Goal: Information Seeking & Learning: Learn about a topic

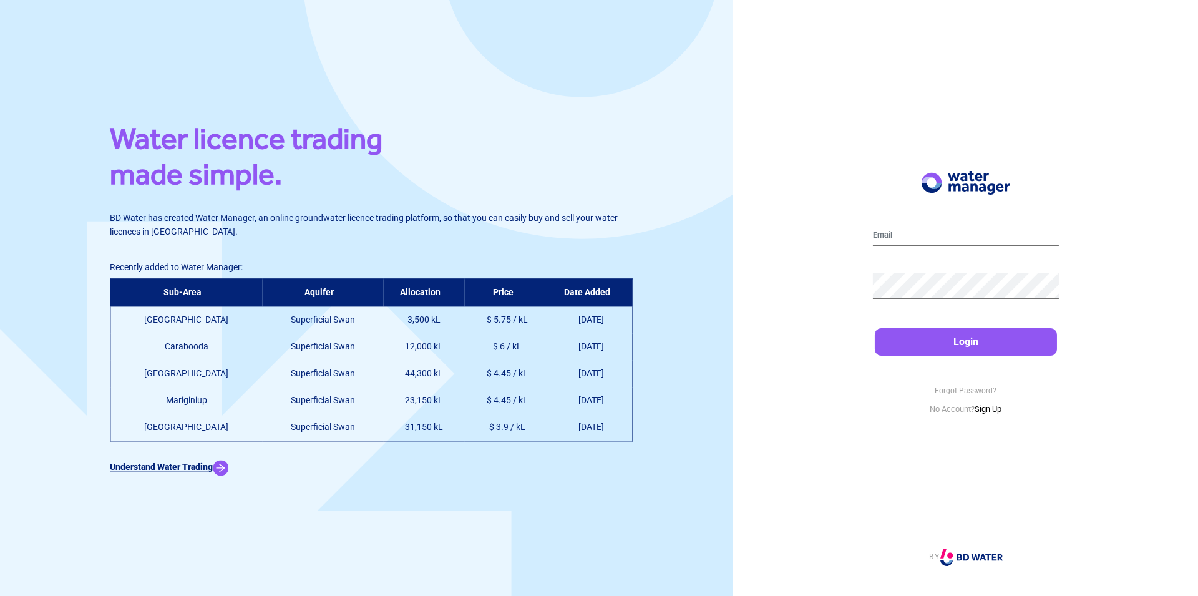
click at [228, 464] on img at bounding box center [221, 468] width 16 height 16
click at [992, 409] on link "Sign Up" at bounding box center [988, 408] width 27 height 9
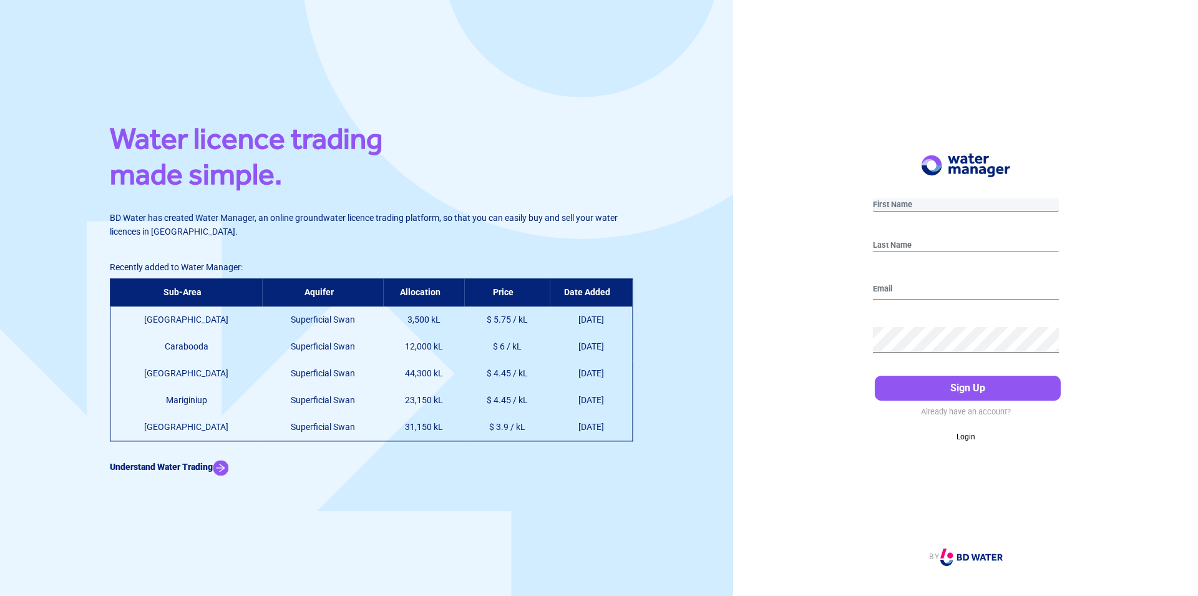
click at [947, 202] on input "text" at bounding box center [966, 204] width 186 height 13
type input "P"
type input "S"
click at [906, 288] on input "email" at bounding box center [966, 290] width 186 height 20
type input "P"
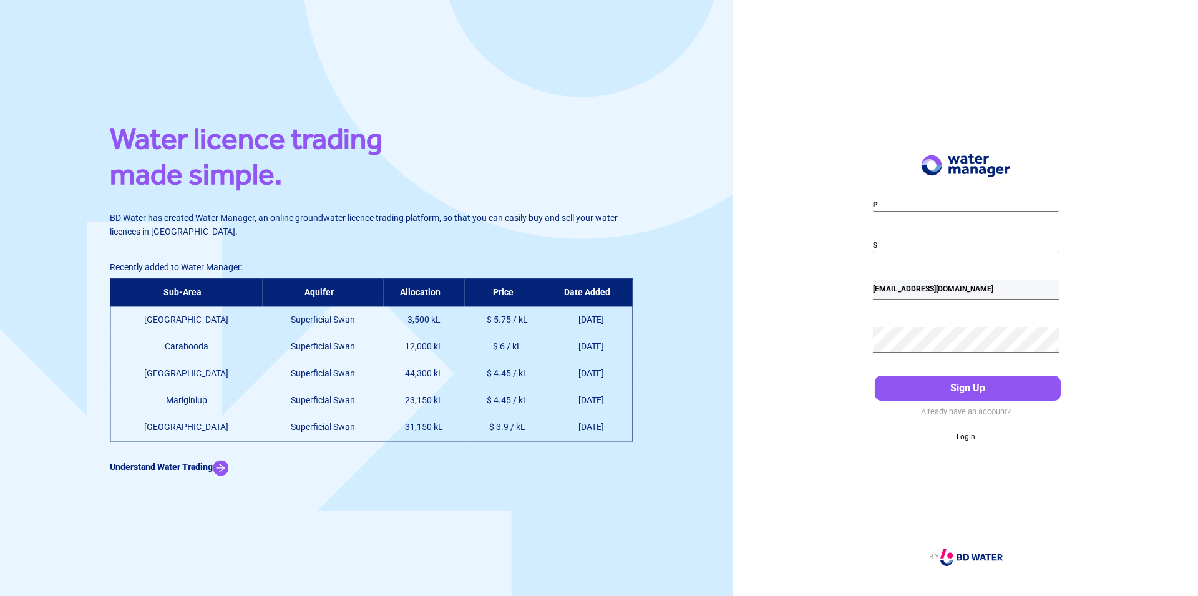
type input "[EMAIL_ADDRESS][DOMAIN_NAME]"
click at [965, 390] on button "Sign Up" at bounding box center [968, 388] width 186 height 25
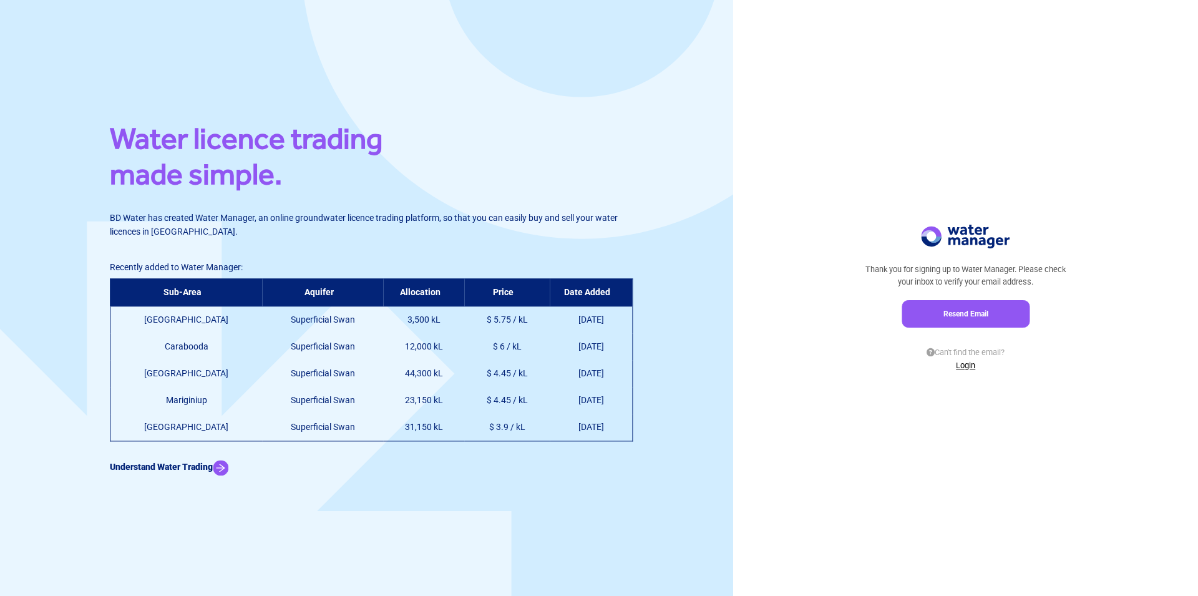
click at [967, 365] on link "Login" at bounding box center [965, 365] width 19 height 9
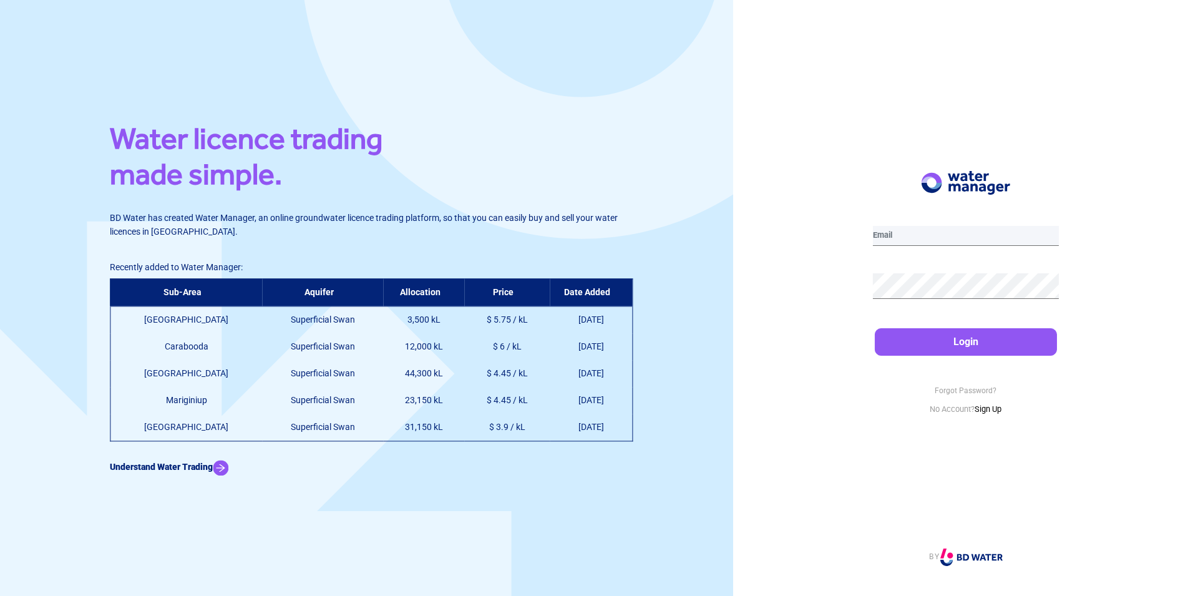
click at [963, 233] on input "email" at bounding box center [966, 236] width 186 height 20
click at [943, 232] on input "email" at bounding box center [966, 236] width 186 height 20
type input "[EMAIL_ADDRESS][DOMAIN_NAME]"
click at [960, 341] on button "Login" at bounding box center [966, 341] width 182 height 27
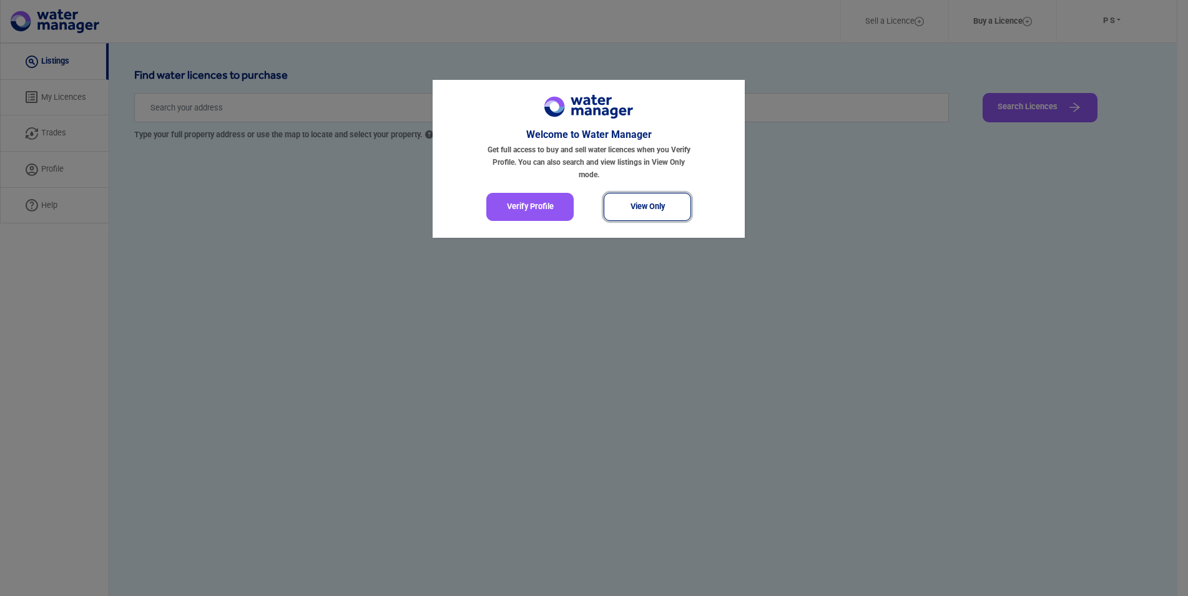
click at [635, 202] on button "View Only" at bounding box center [647, 207] width 87 height 28
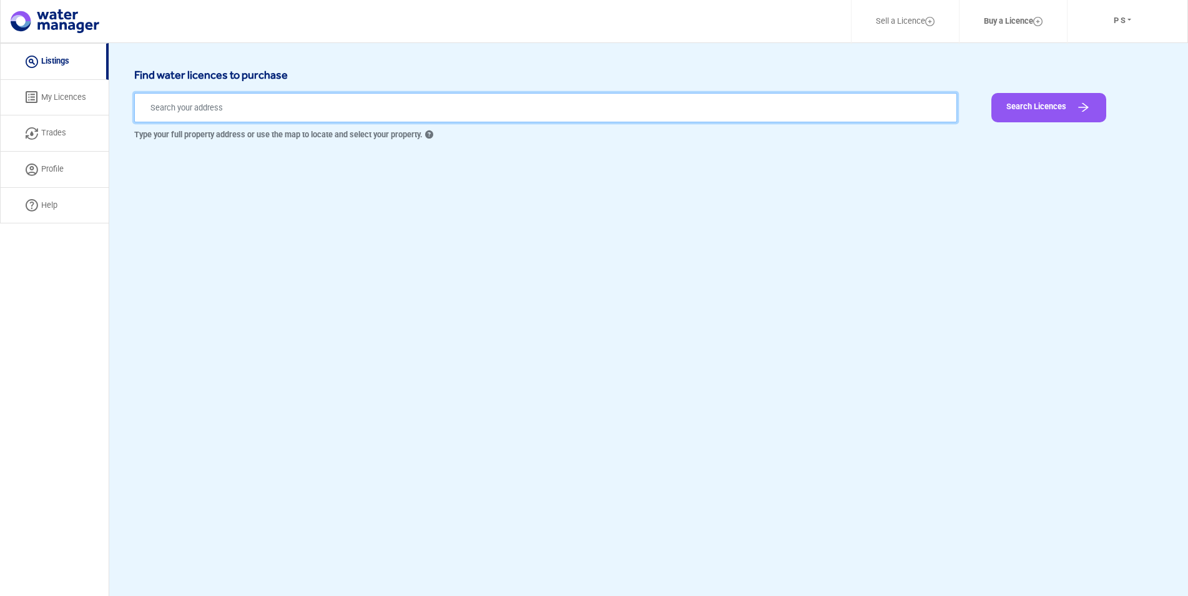
click at [458, 108] on input "text" at bounding box center [545, 107] width 823 height 29
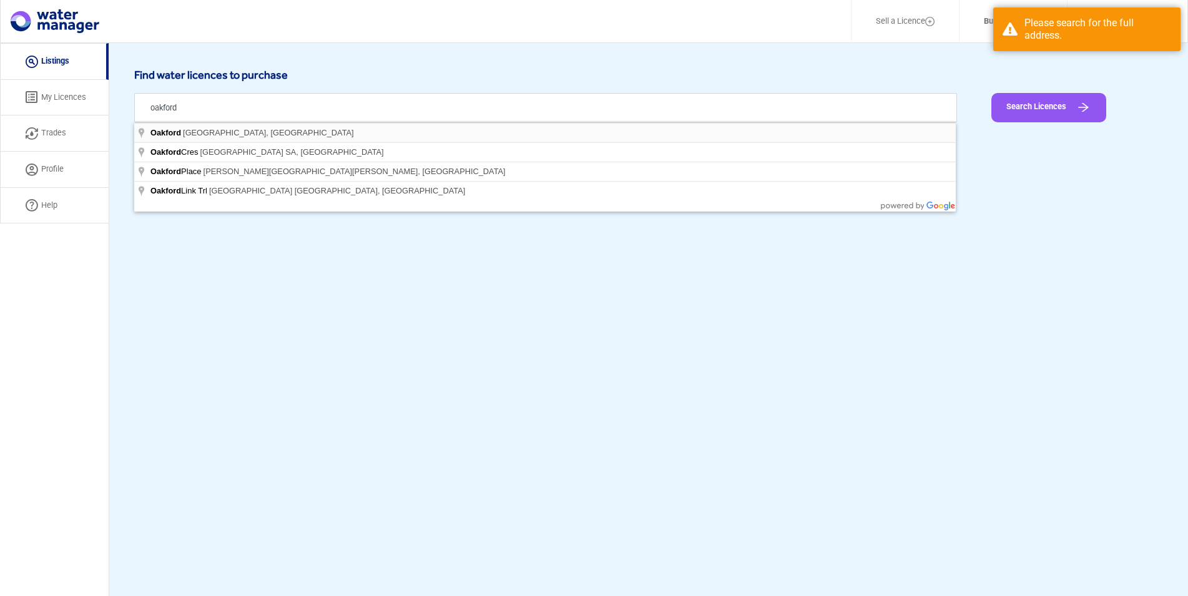
type input "Oakford [GEOGRAPHIC_DATA], [GEOGRAPHIC_DATA]"
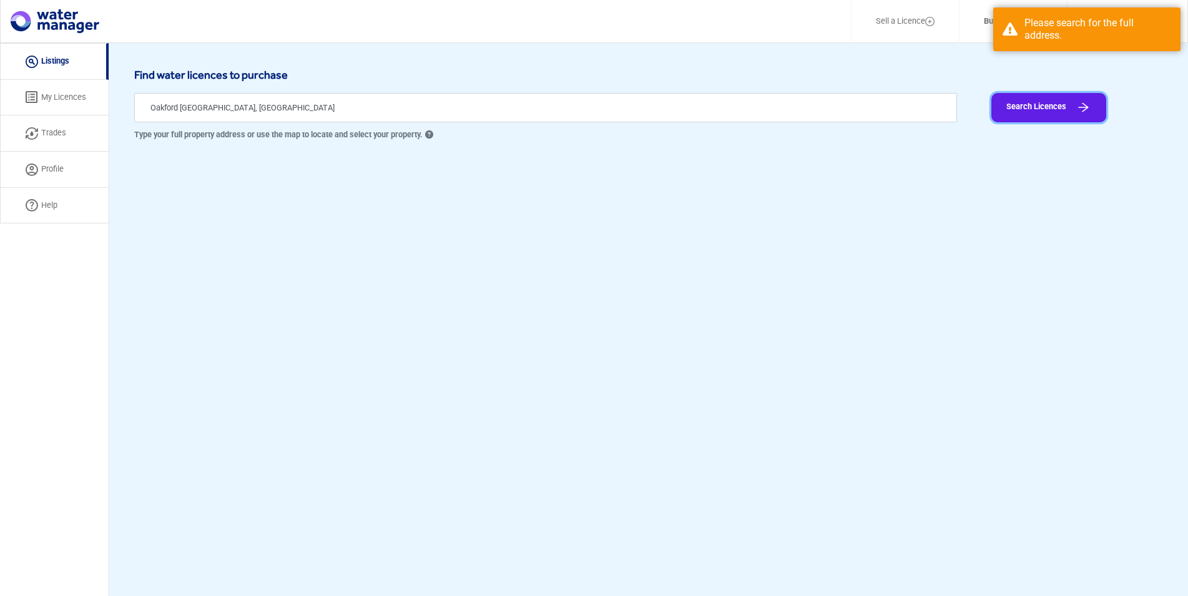
click at [1049, 111] on button "Search Licences" at bounding box center [1048, 107] width 115 height 29
click at [52, 140] on link "Trades" at bounding box center [54, 133] width 109 height 36
select select "active"
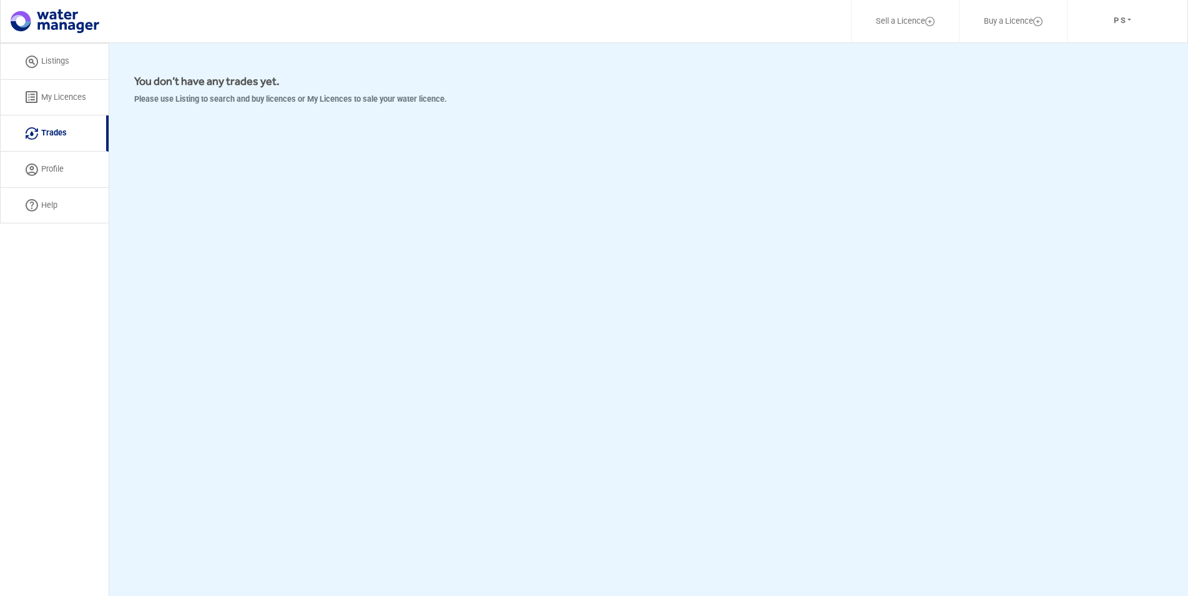
click at [957, 36] on li "Sell a Licence" at bounding box center [905, 22] width 108 height 46
click at [1026, 24] on link "Buy a Licence" at bounding box center [1013, 21] width 91 height 29
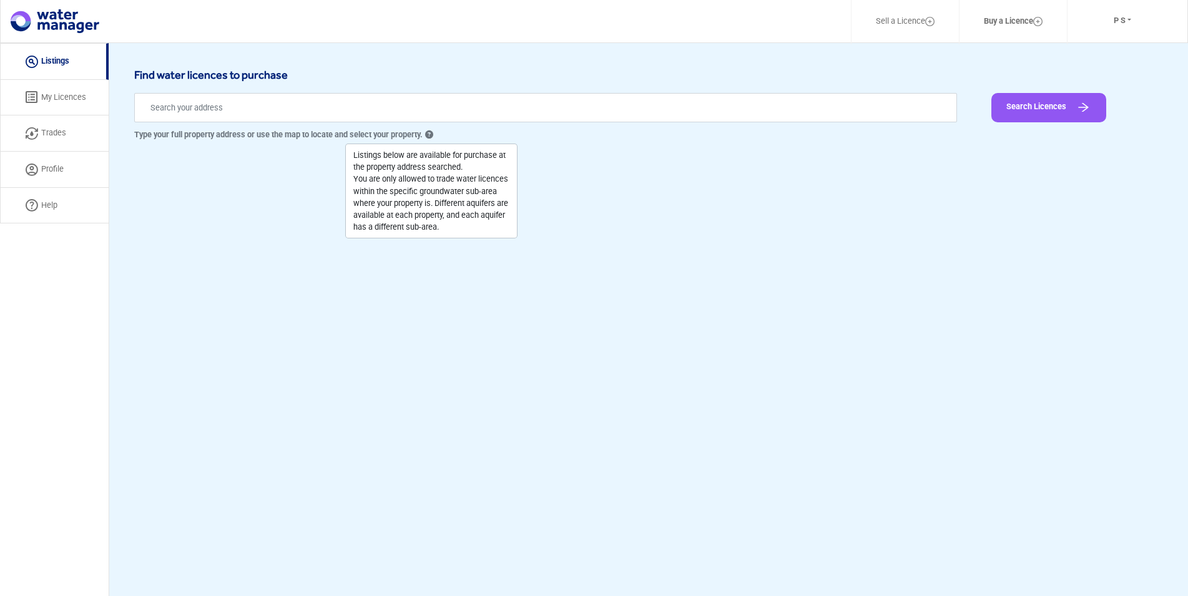
click at [426, 116] on input "text" at bounding box center [545, 107] width 823 height 29
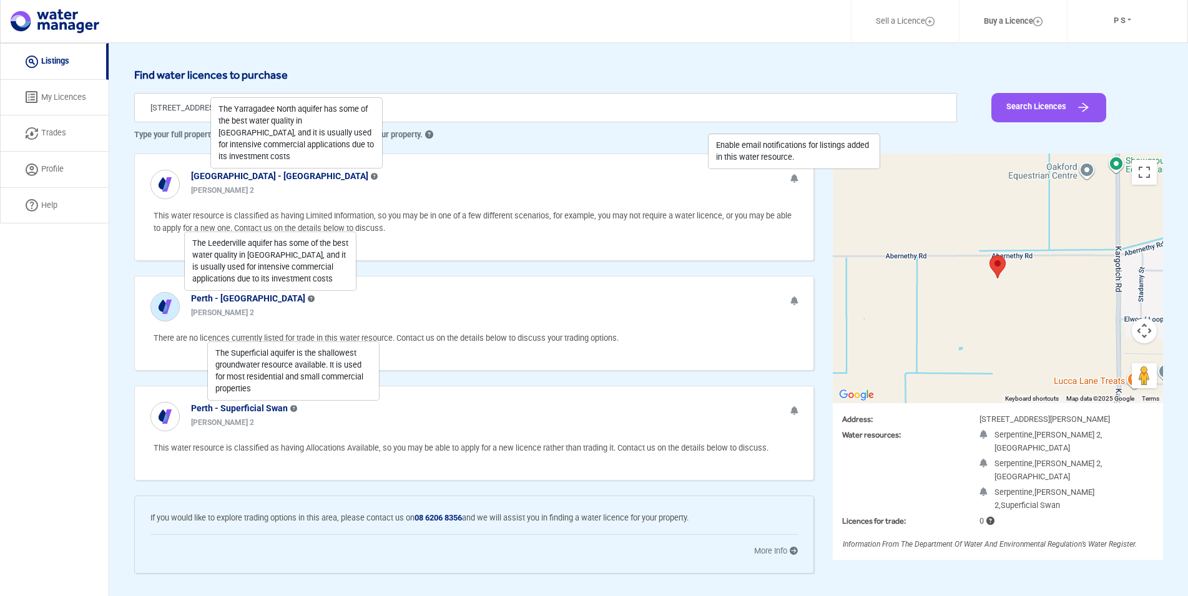
scroll to position [43, 0]
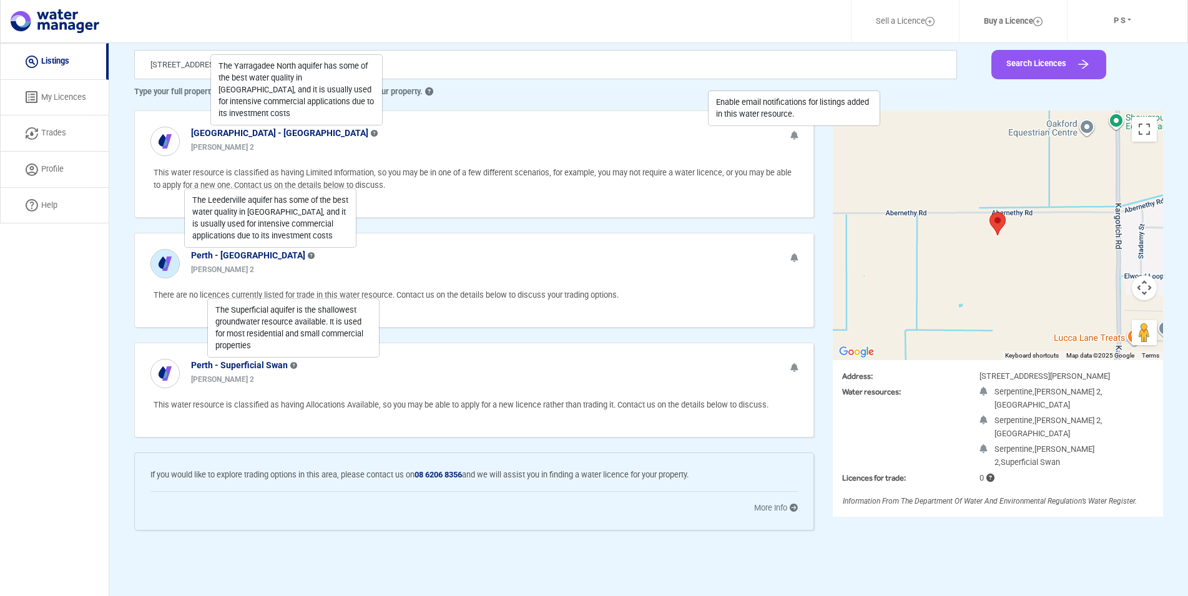
click at [587, 131] on div "Perth - Yarragadee North The Yarragadee North aquifer has some of the best wate…" at bounding box center [474, 136] width 679 height 51
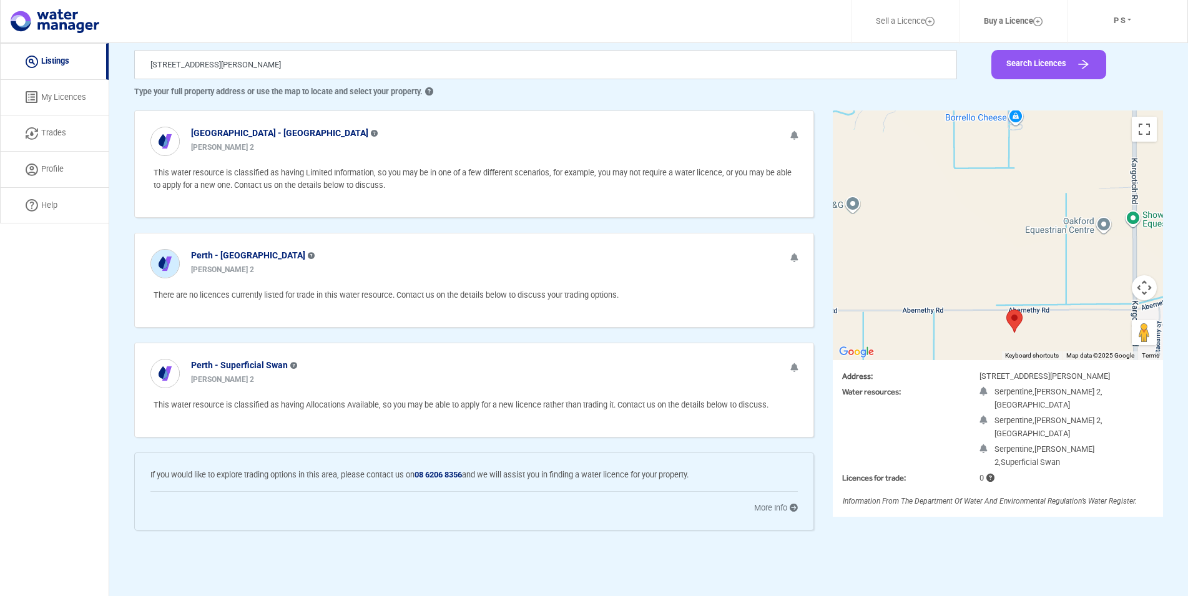
drag, startPoint x: 937, startPoint y: 210, endPoint x: 954, endPoint y: 311, distance: 101.9
click at [954, 311] on div at bounding box center [998, 235] width 330 height 250
click at [1097, 263] on div at bounding box center [998, 235] width 330 height 250
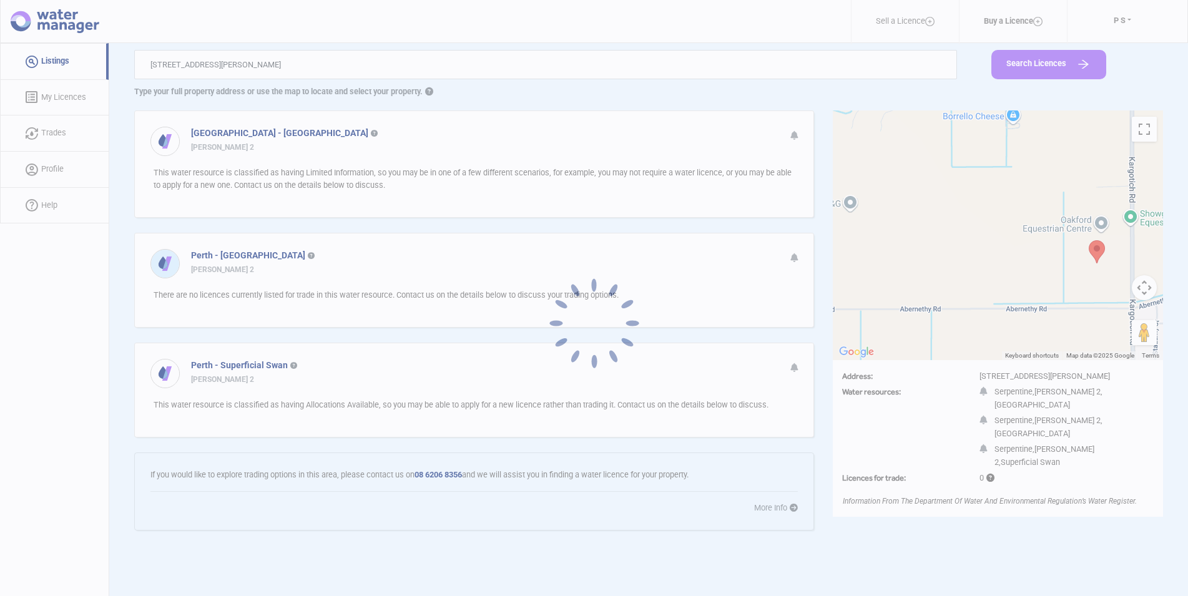
type input "[STREET_ADDRESS]"
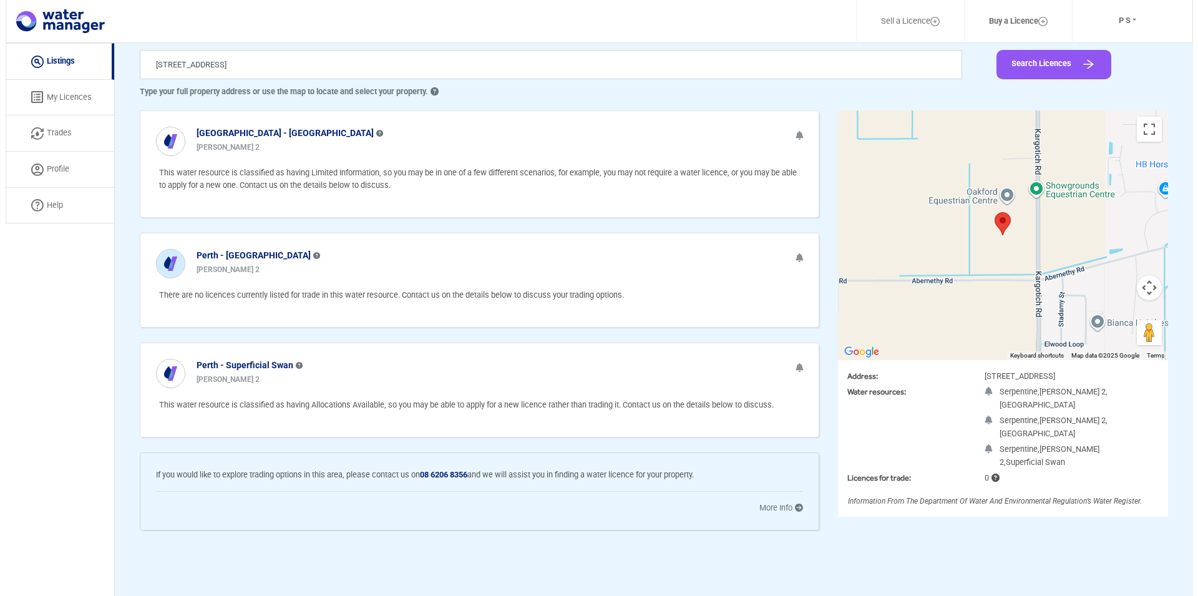
scroll to position [0, 0]
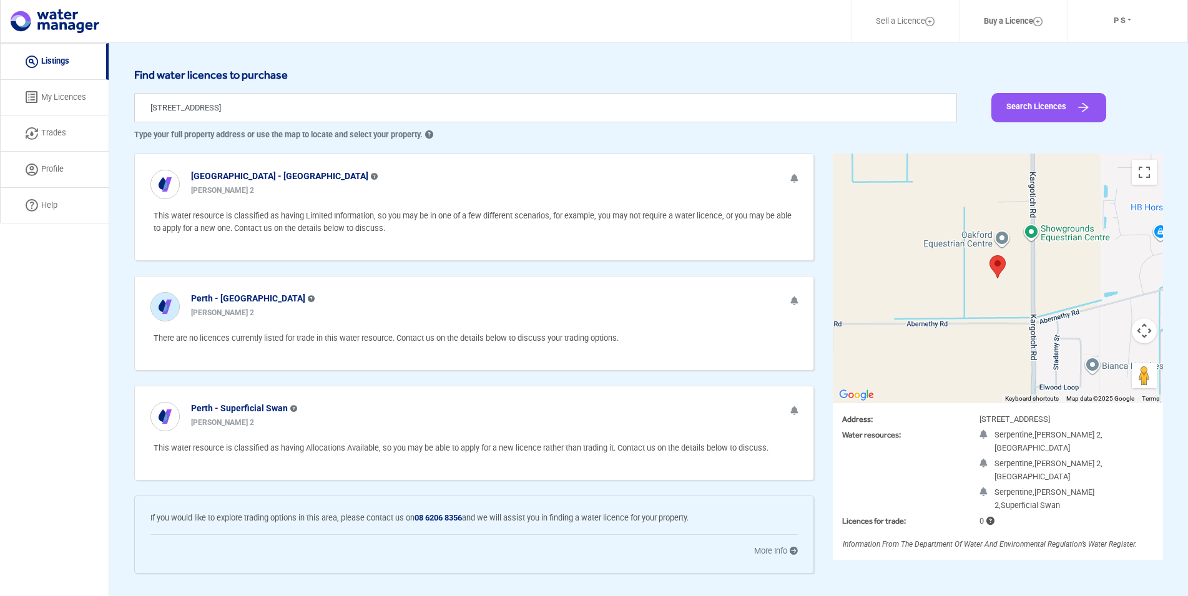
click at [47, 133] on link "Trades" at bounding box center [54, 133] width 109 height 36
select select "active"
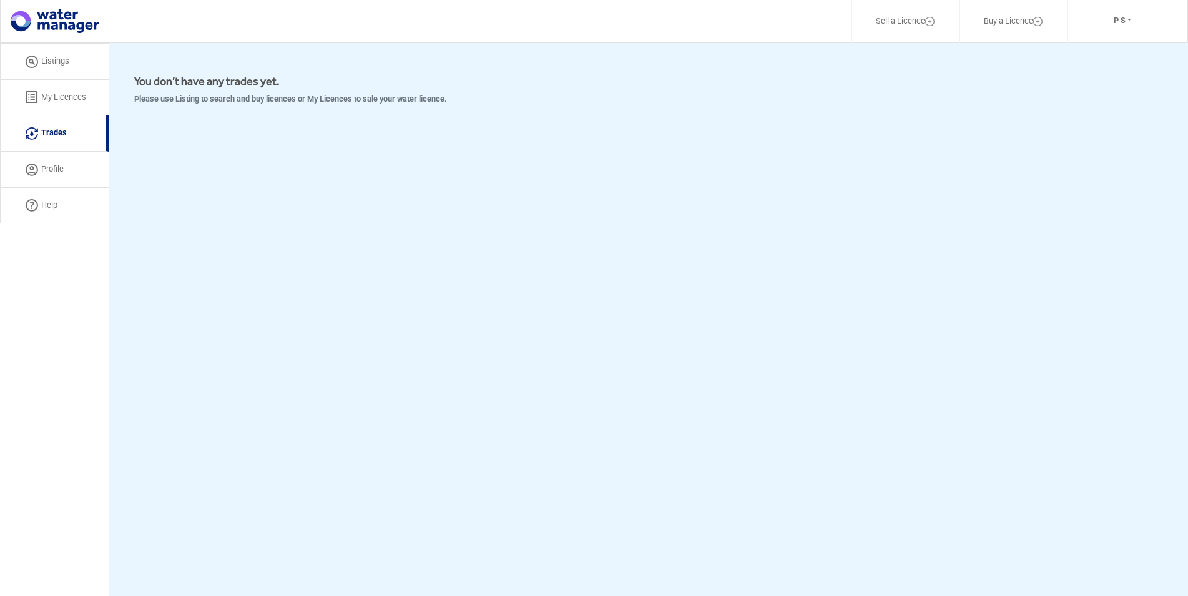
click at [63, 92] on link "My Licences" at bounding box center [54, 98] width 109 height 36
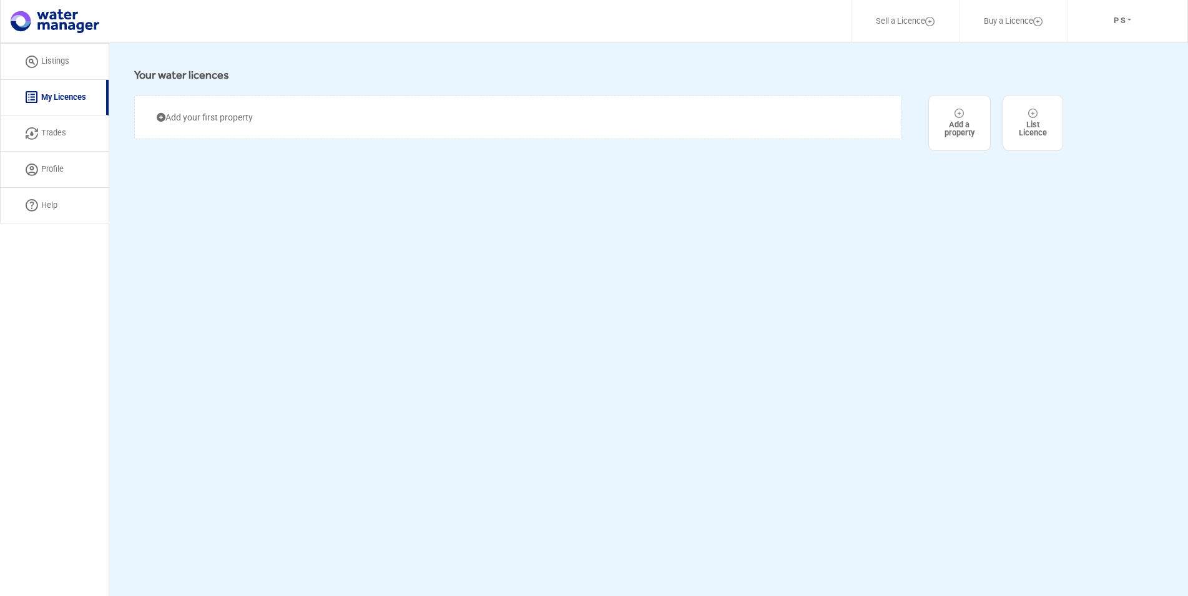
click at [59, 61] on link "Listings" at bounding box center [54, 61] width 109 height 37
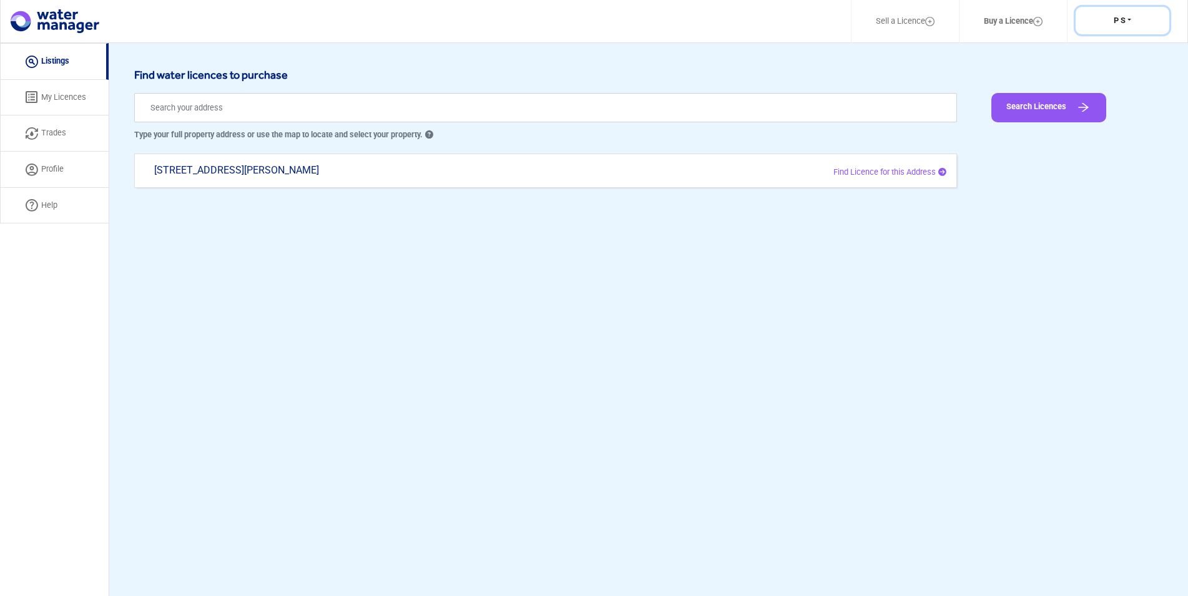
click at [1120, 14] on button "P S" at bounding box center [1122, 21] width 94 height 28
click at [1111, 54] on button "Profile" at bounding box center [1123, 51] width 99 height 17
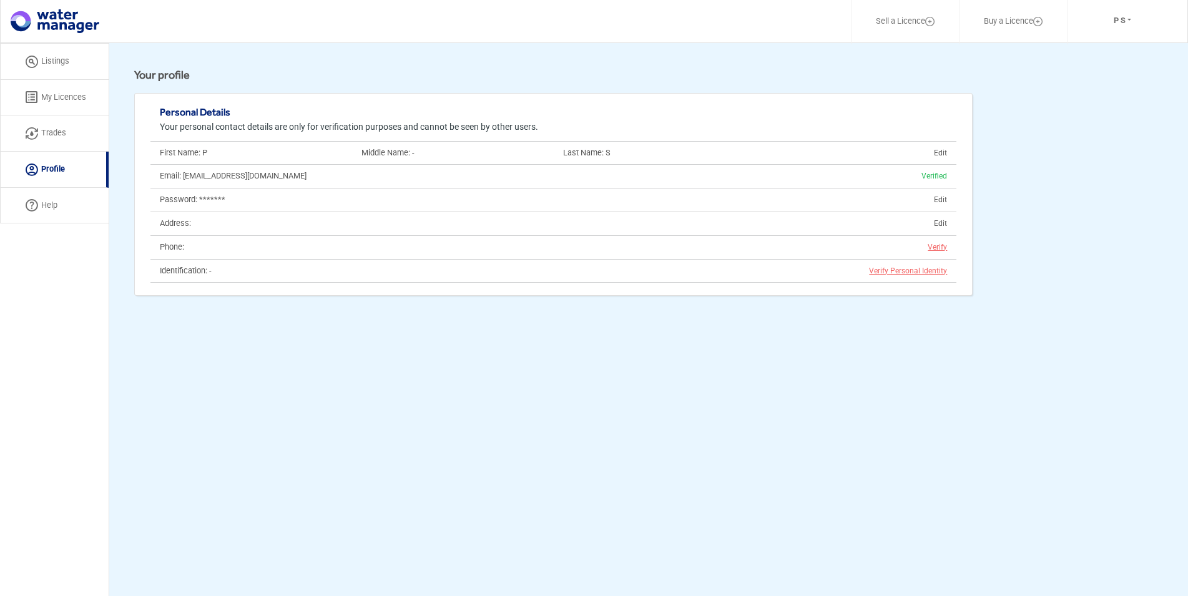
click at [69, 27] on img at bounding box center [55, 21] width 89 height 24
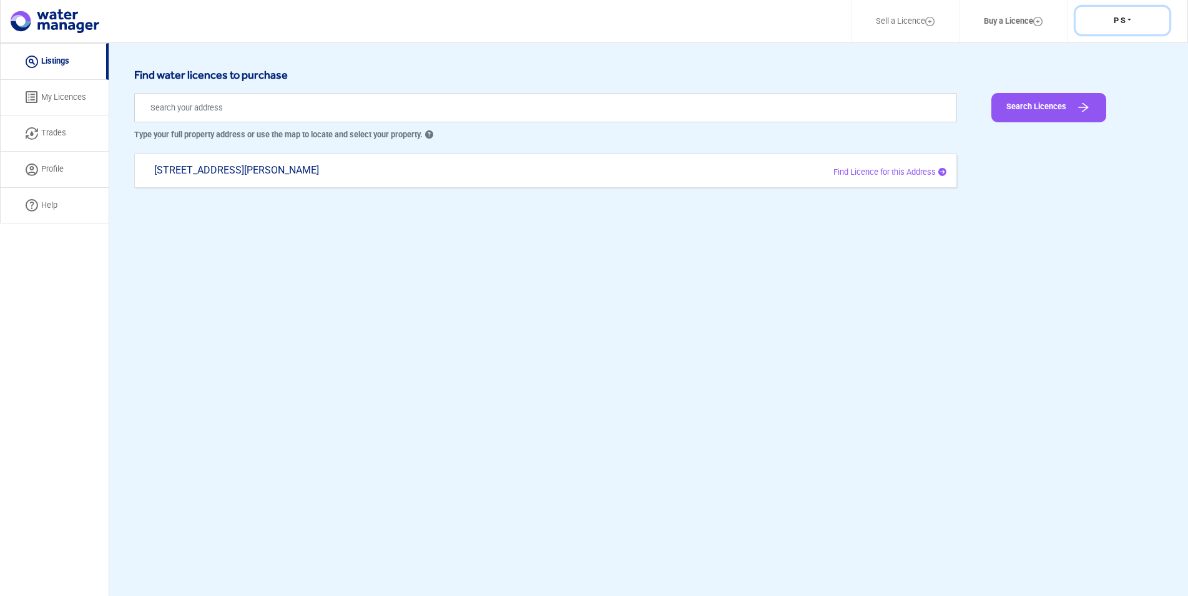
click at [1129, 24] on button "P S" at bounding box center [1122, 21] width 94 height 28
click at [1108, 66] on button "Log Out" at bounding box center [1123, 69] width 99 height 17
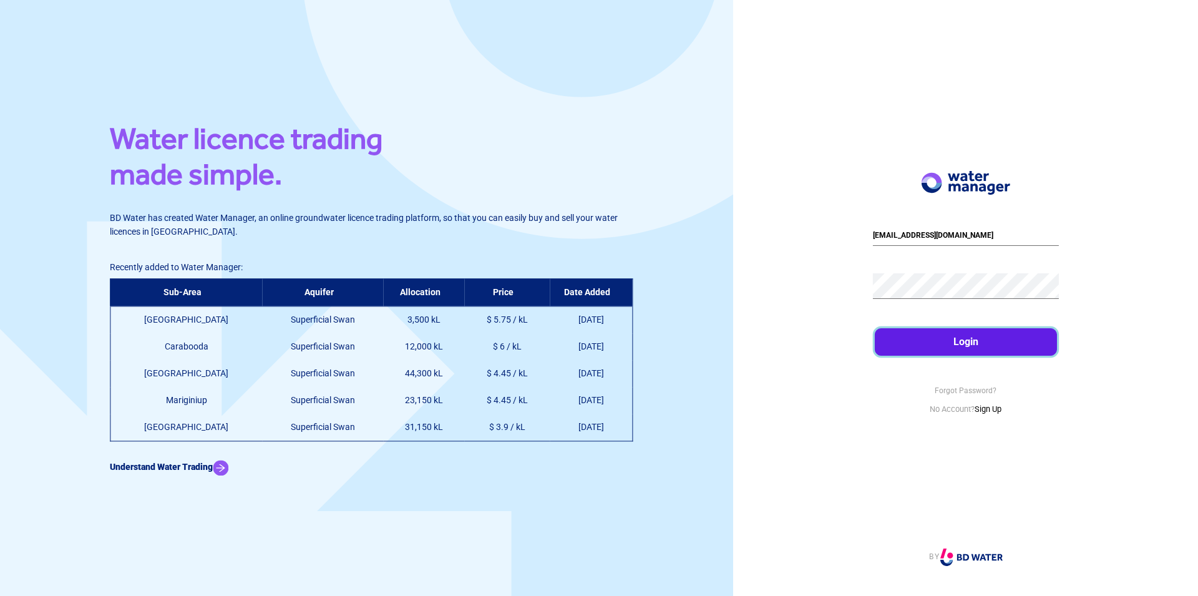
click at [968, 342] on button "Login" at bounding box center [966, 341] width 182 height 27
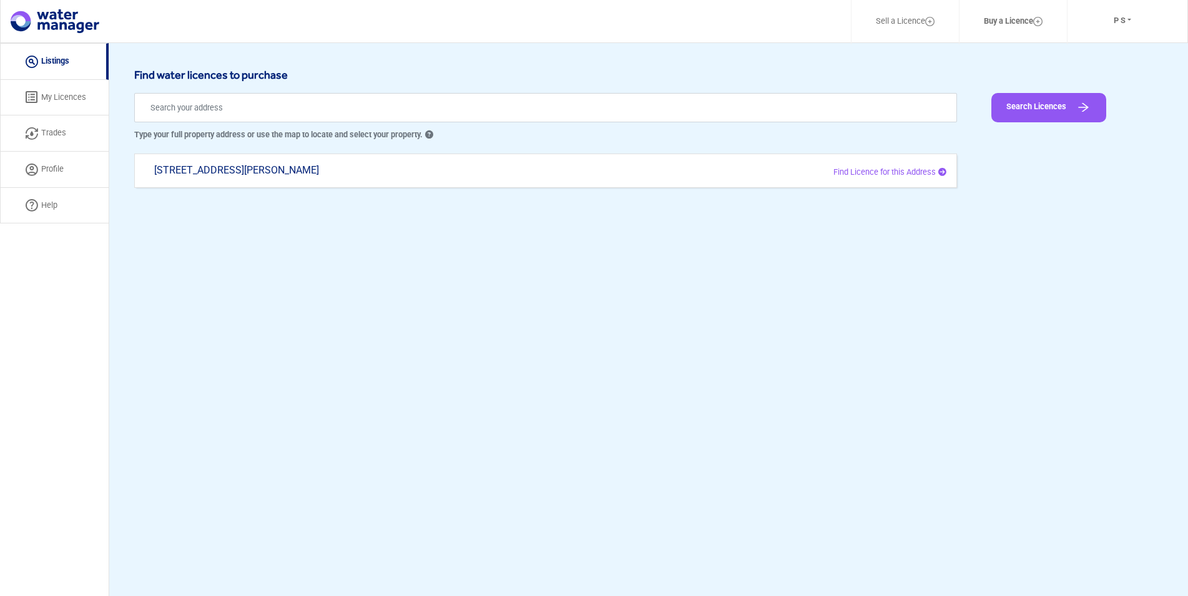
click at [47, 87] on link "My Licences" at bounding box center [54, 98] width 109 height 36
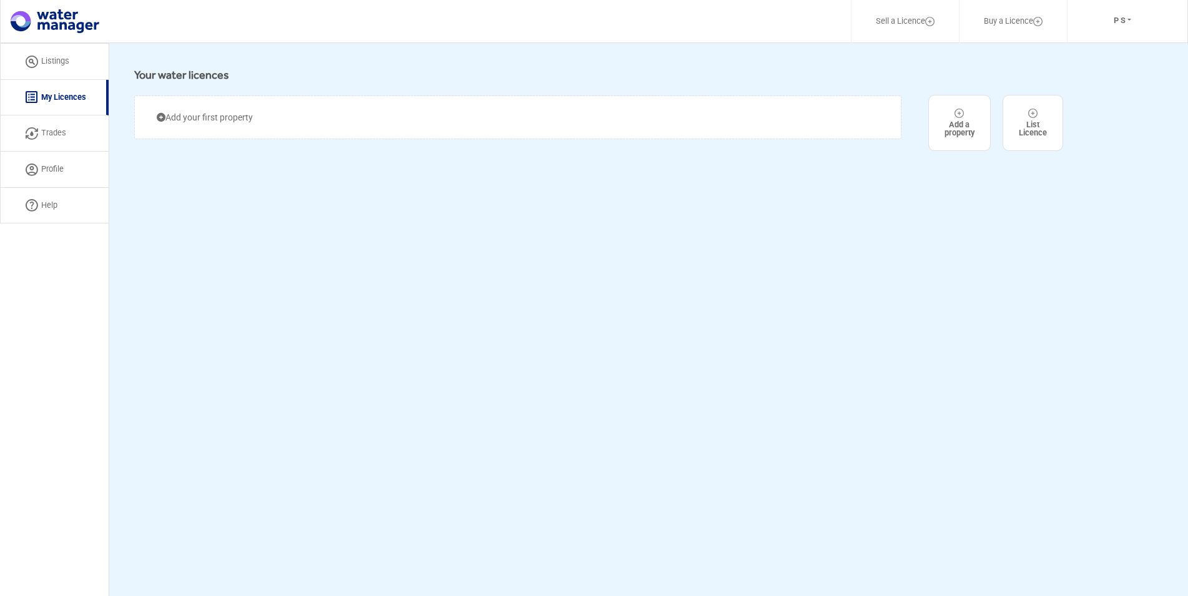
click at [69, 144] on link "Trades" at bounding box center [54, 133] width 109 height 36
select select "active"
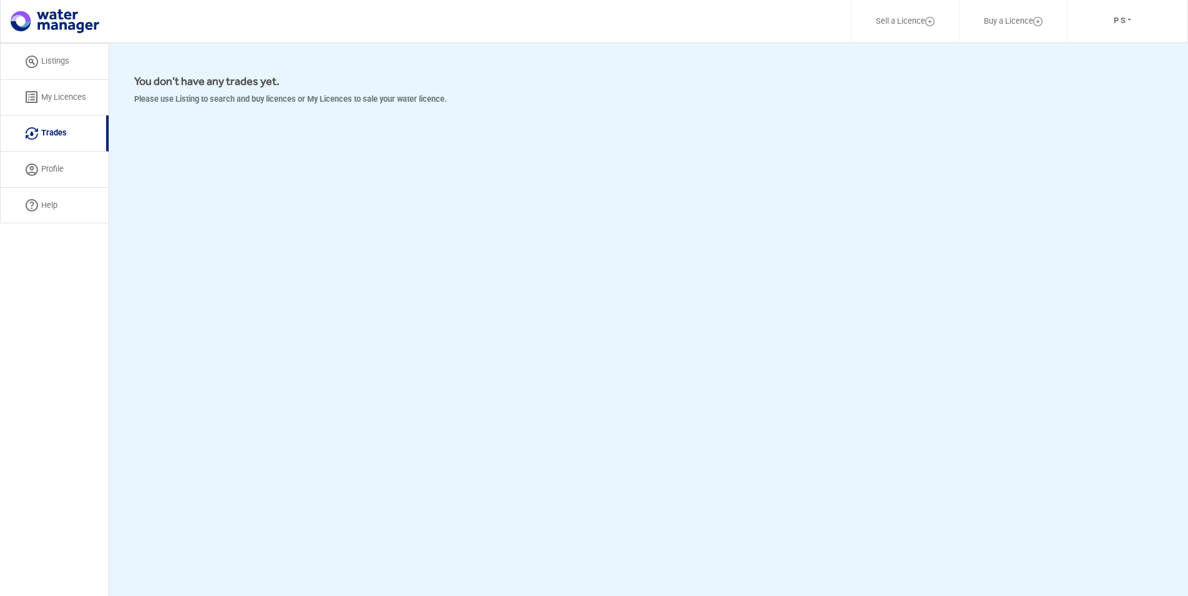
click at [74, 178] on link "Profile" at bounding box center [54, 170] width 109 height 36
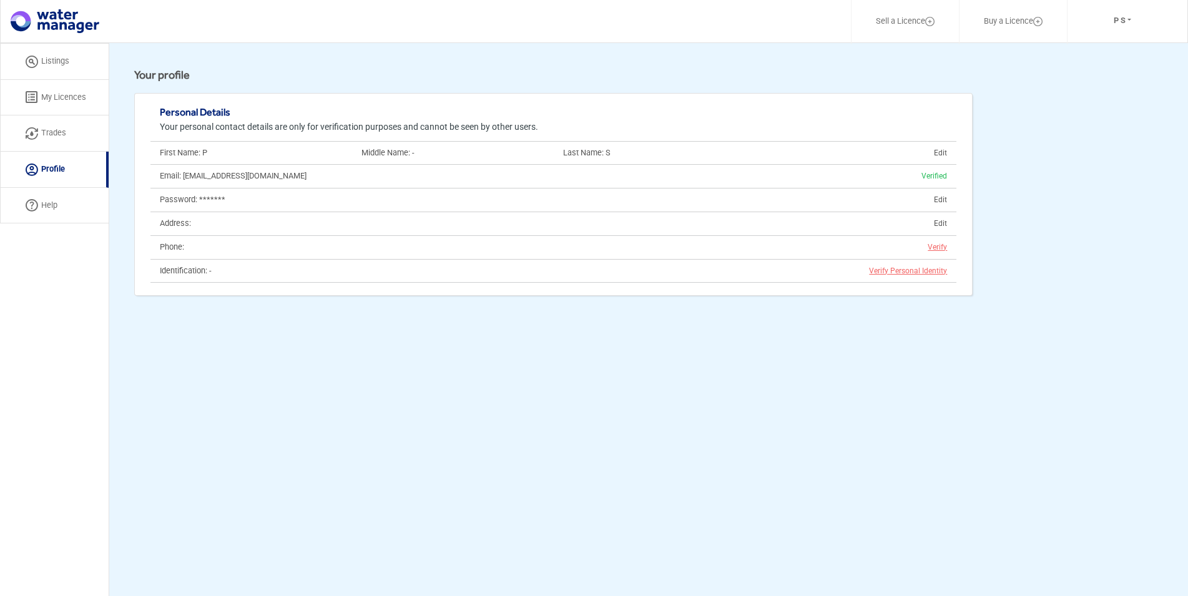
click at [65, 205] on link "Help" at bounding box center [54, 206] width 109 height 36
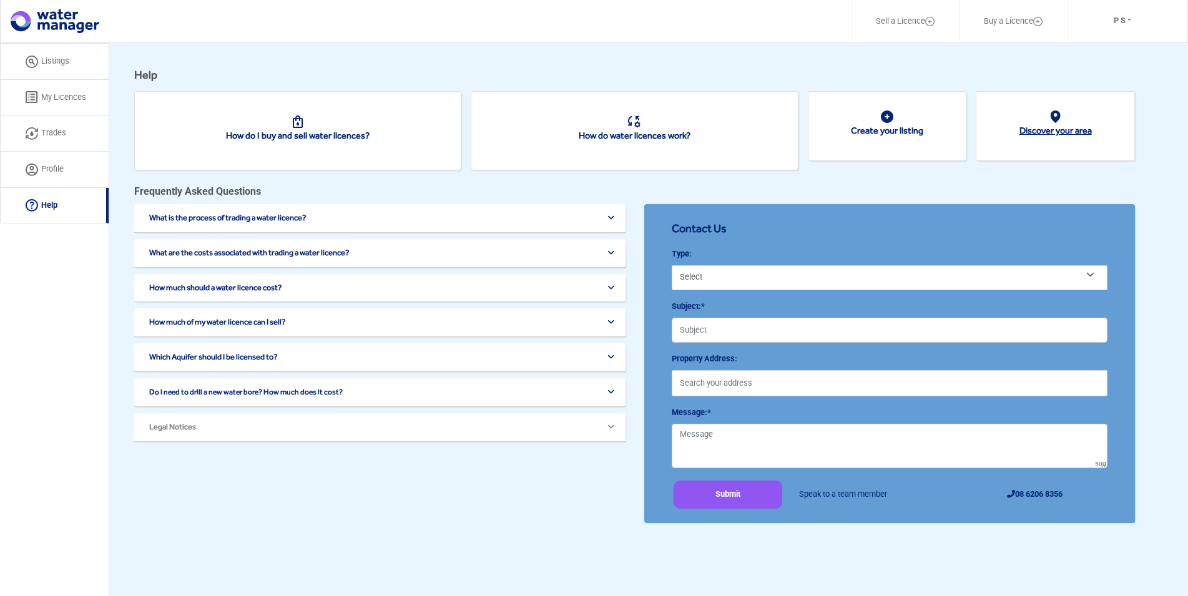
click at [1036, 129] on link "Discover your area" at bounding box center [1055, 130] width 72 height 10
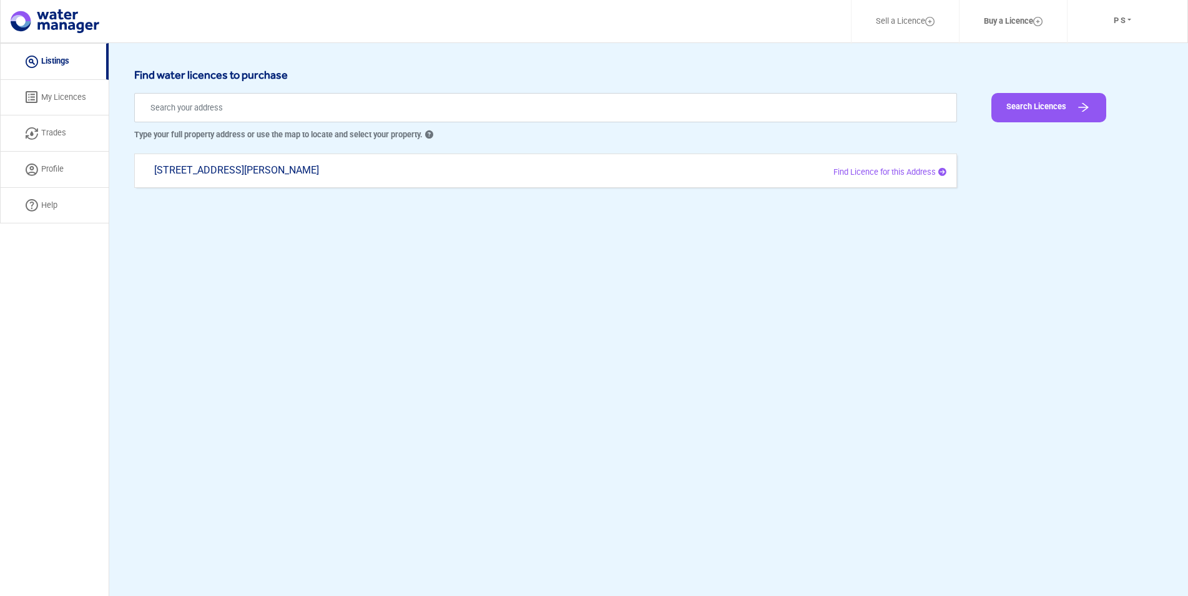
click at [52, 219] on link "Help" at bounding box center [54, 206] width 109 height 36
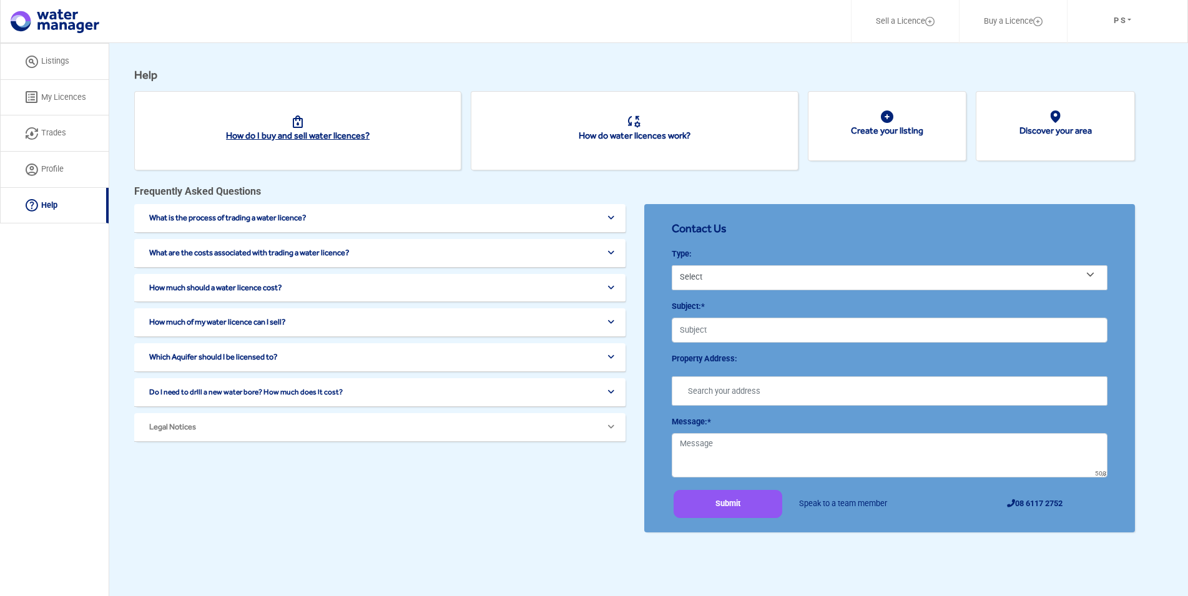
click at [290, 134] on link "How do I buy and sell water licences?" at bounding box center [298, 135] width 144 height 10
click at [1132, 16] on button "P S" at bounding box center [1122, 21] width 94 height 28
click at [1107, 72] on button "Log Out" at bounding box center [1123, 69] width 99 height 17
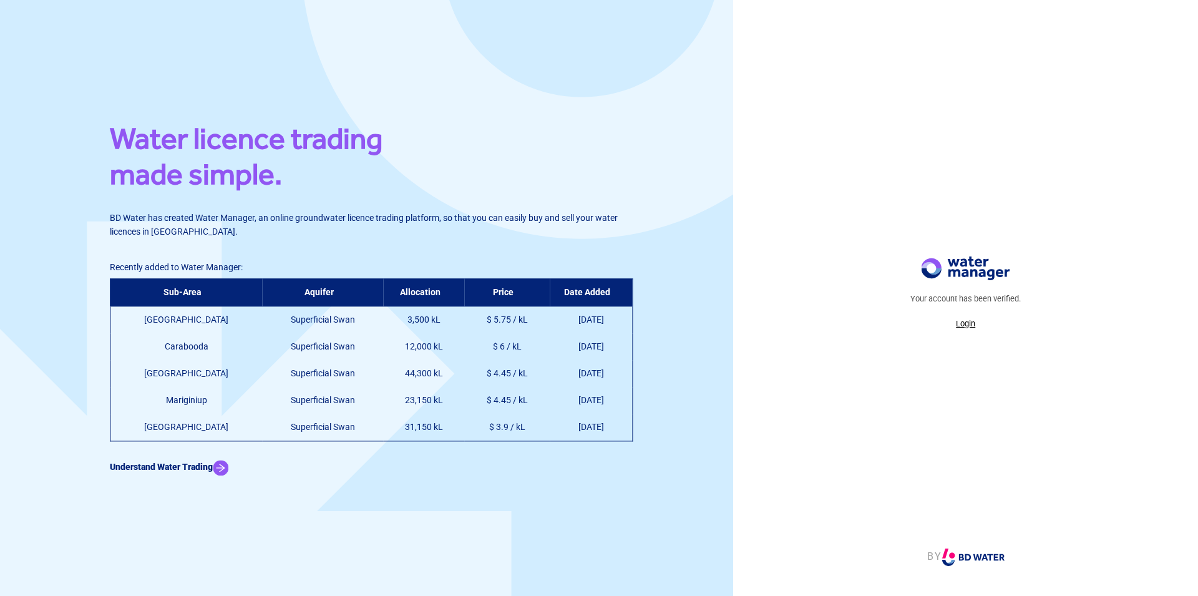
click at [967, 326] on p "Login" at bounding box center [966, 324] width 110 height 12
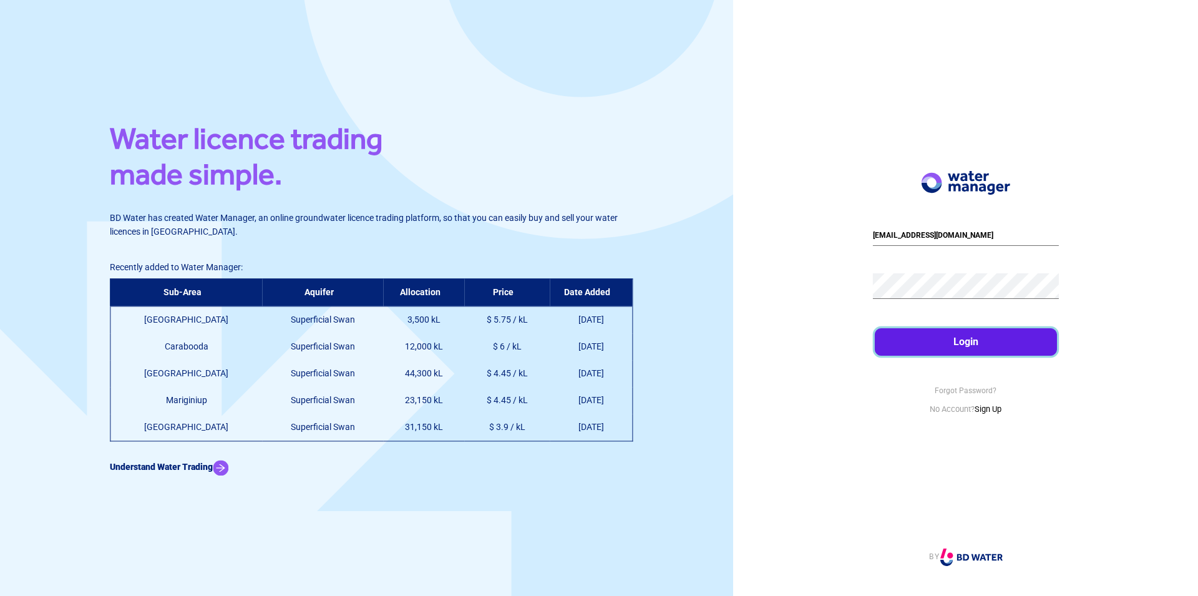
click at [972, 340] on button "Login" at bounding box center [966, 341] width 182 height 27
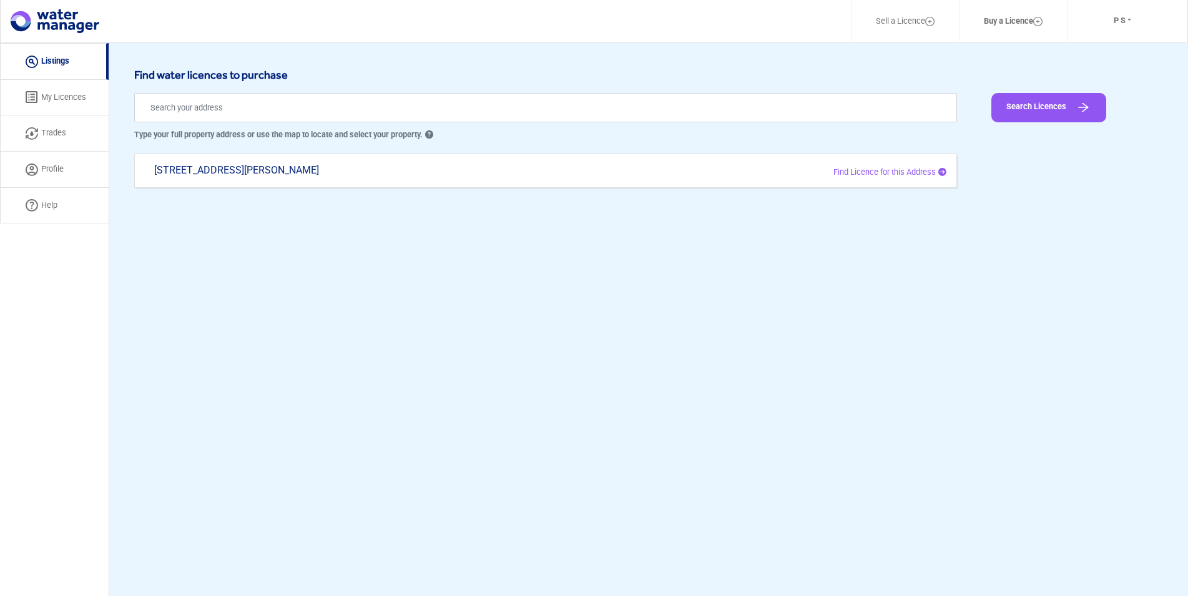
click at [61, 95] on link "My Licences" at bounding box center [54, 98] width 109 height 36
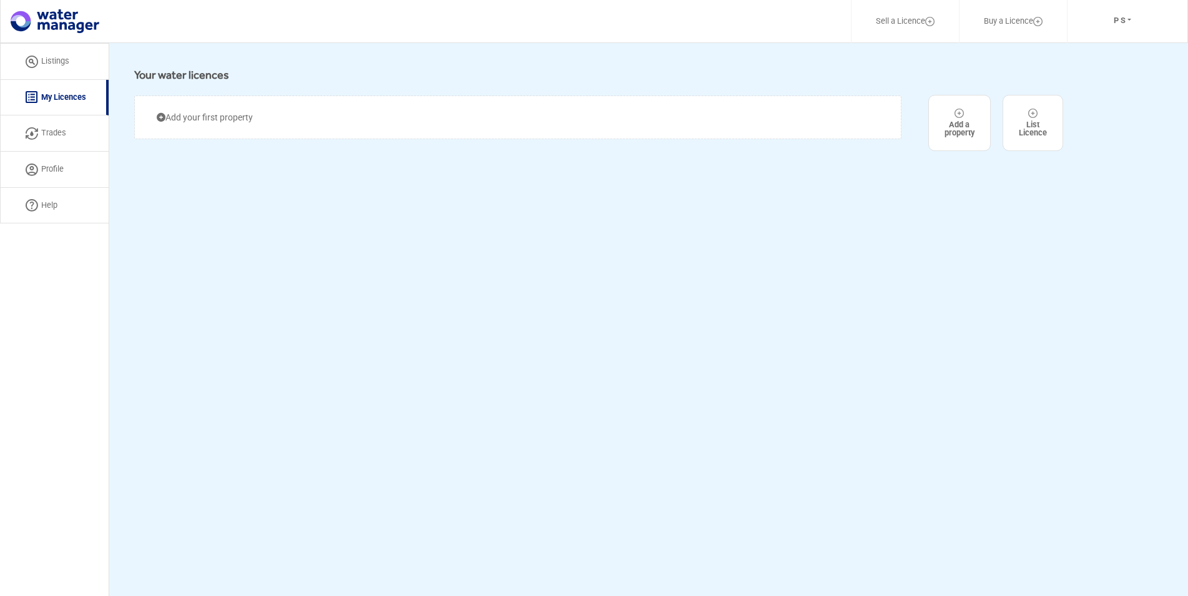
click at [72, 132] on link "Trades" at bounding box center [54, 133] width 109 height 36
select select "active"
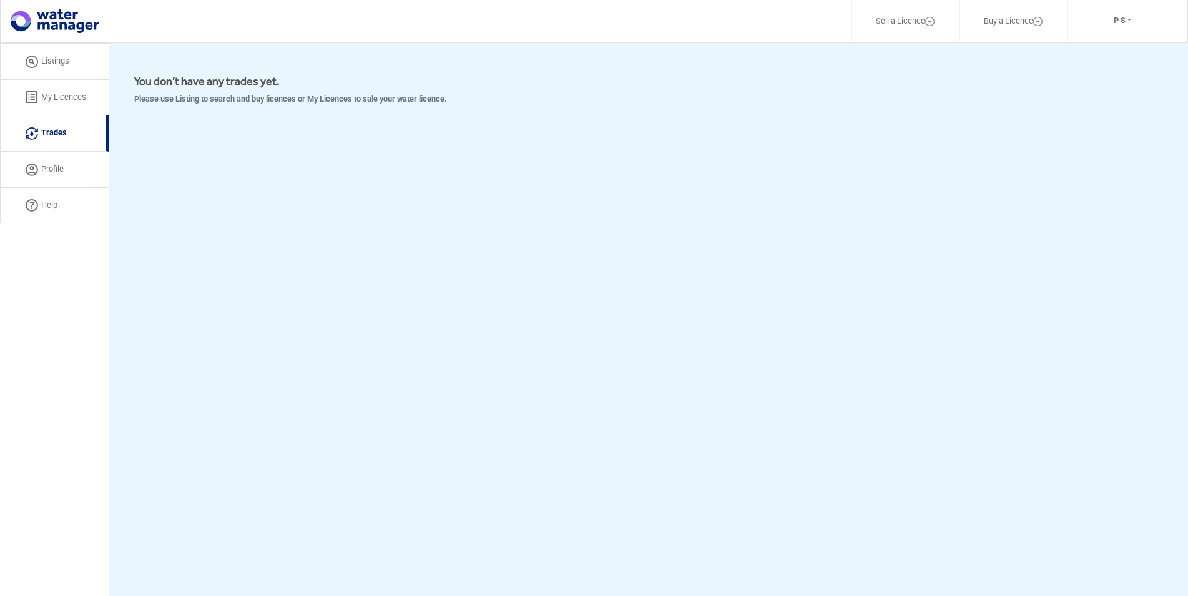
click at [50, 58] on link "Listings" at bounding box center [54, 61] width 109 height 37
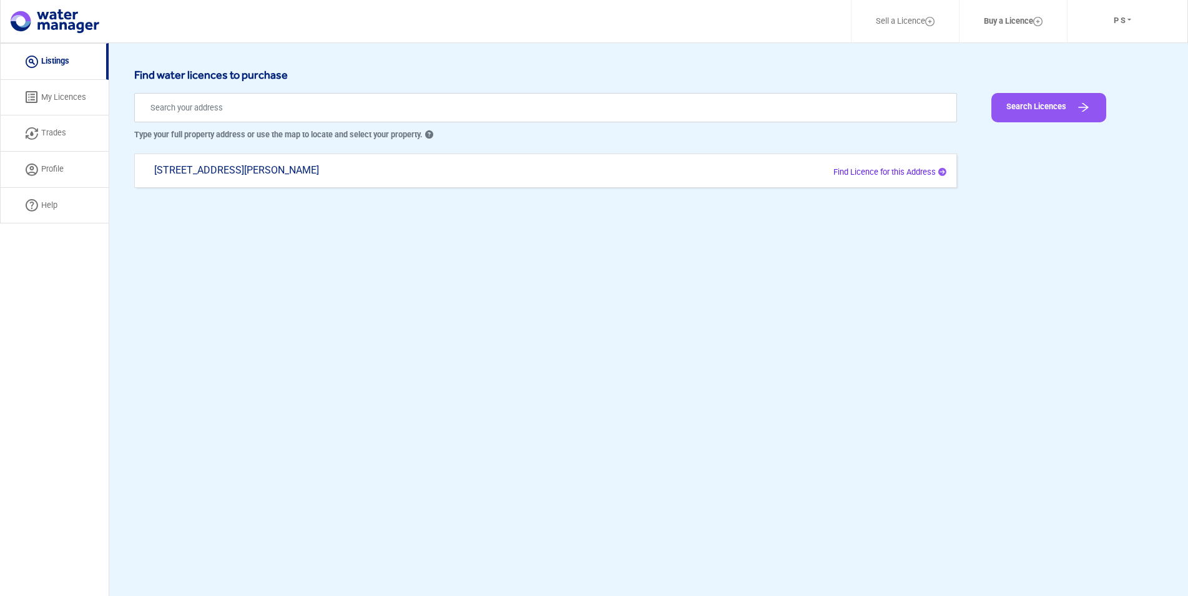
click at [900, 174] on span "Find Licence for this Address" at bounding box center [884, 171] width 102 height 9
type input "[STREET_ADDRESS][PERSON_NAME]"
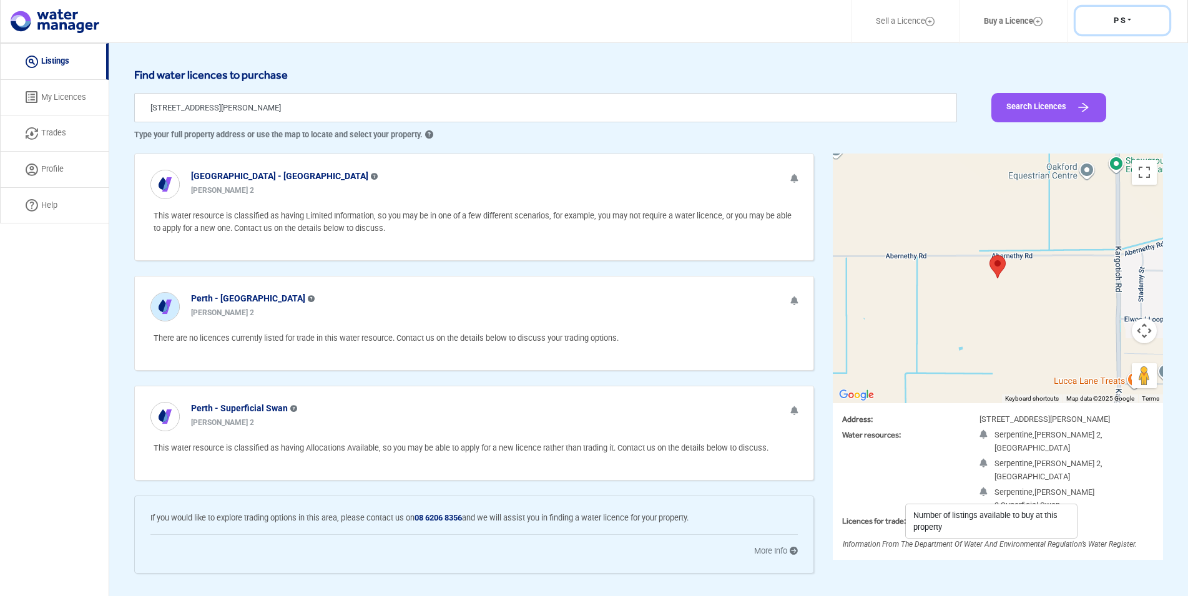
click at [1125, 23] on button "P S" at bounding box center [1122, 21] width 94 height 28
click at [1124, 74] on button "Log Out" at bounding box center [1123, 69] width 99 height 17
